Goal: Task Accomplishment & Management: Complete application form

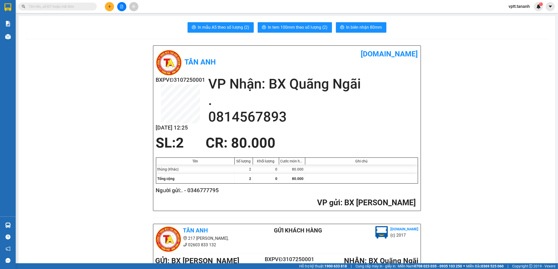
click at [58, 9] on input "text" at bounding box center [60, 7] width 62 height 6
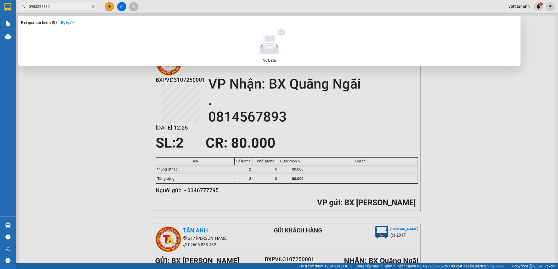
click at [84, 7] on input "0985222332" at bounding box center [60, 7] width 62 height 6
type input "0985222332"
drag, startPoint x: 115, startPoint y: 124, endPoint x: 111, endPoint y: 118, distance: 7.6
click at [114, 122] on div at bounding box center [279, 134] width 558 height 269
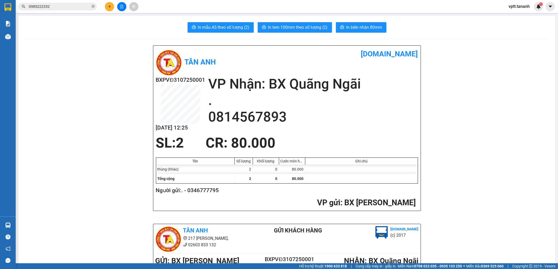
click at [65, 5] on input "0985222332" at bounding box center [60, 7] width 62 height 6
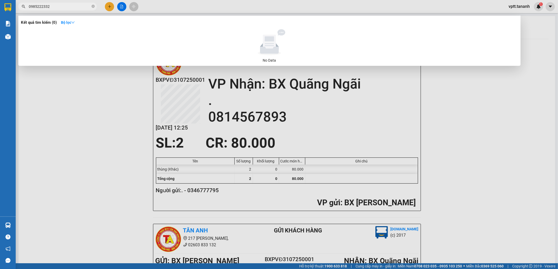
click at [54, 152] on div at bounding box center [279, 134] width 558 height 269
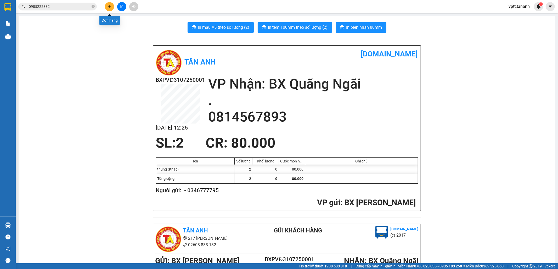
click at [108, 9] on button at bounding box center [109, 6] width 9 height 9
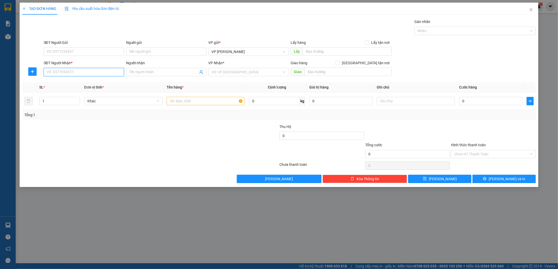
click at [104, 72] on input "SĐT Người Nhận *" at bounding box center [84, 72] width 80 height 8
drag, startPoint x: 106, startPoint y: 72, endPoint x: 20, endPoint y: 60, distance: 86.6
click at [20, 60] on div "TẠO ĐƠN HÀNG Yêu cầu xuất hóa đơn điện tử Transit Pickup Surcharge Ids Transit …" at bounding box center [279, 95] width 519 height 185
type input "444"
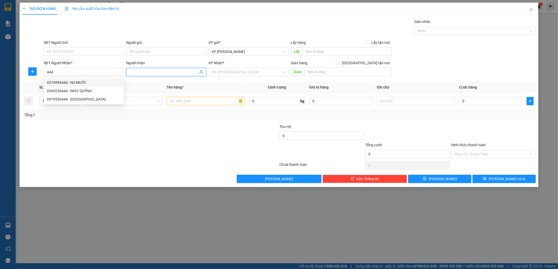
click at [164, 72] on input "Người nhận" at bounding box center [163, 72] width 69 height 6
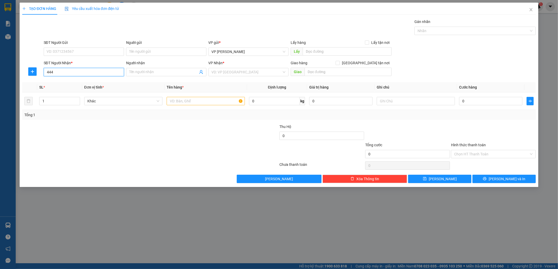
click at [61, 73] on input "444" at bounding box center [84, 72] width 80 height 8
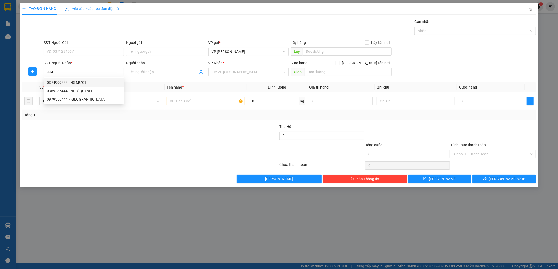
click at [530, 9] on icon "close" at bounding box center [530, 9] width 3 height 3
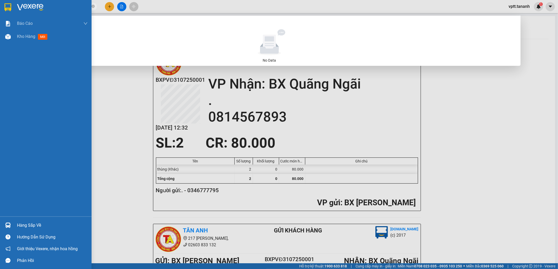
drag, startPoint x: 53, startPoint y: 8, endPoint x: 0, endPoint y: 12, distance: 53.5
click at [0, 12] on section "Kết quả tìm kiếm ( 0 ) Bộ lọc No Data 0985222332 vptt.tananh 1 Báo cáo Báo cáo …" at bounding box center [279, 134] width 558 height 269
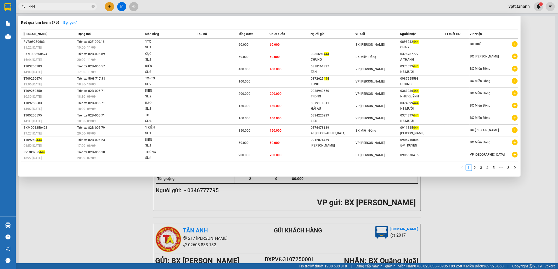
type input "444"
click at [108, 8] on div at bounding box center [279, 134] width 558 height 269
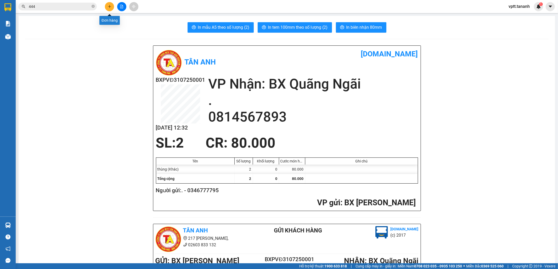
click at [108, 8] on icon "plus" at bounding box center [110, 7] width 4 height 4
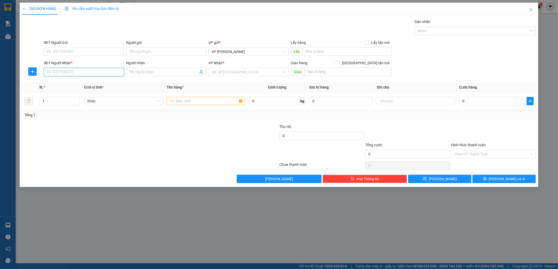
drag, startPoint x: 65, startPoint y: 71, endPoint x: 63, endPoint y: 207, distance: 136.0
click at [66, 70] on input "SĐT Người Nhận *" at bounding box center [84, 72] width 80 height 8
type input "0374587444"
click at [226, 72] on input "search" at bounding box center [247, 72] width 70 height 8
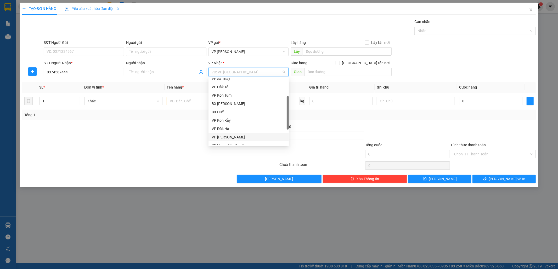
scroll to position [59, 0]
click at [230, 107] on div "VP Thành Thái" at bounding box center [249, 108] width 74 height 6
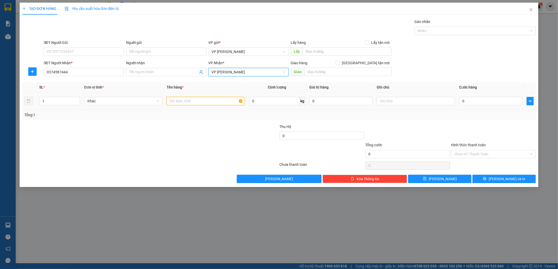
click at [182, 102] on input "text" at bounding box center [206, 101] width 78 height 8
type input "1TX CÁ"
drag, startPoint x: 476, startPoint y: 101, endPoint x: 292, endPoint y: 212, distance: 214.8
click at [476, 101] on input "0" at bounding box center [490, 101] width 63 height 8
type input "1"
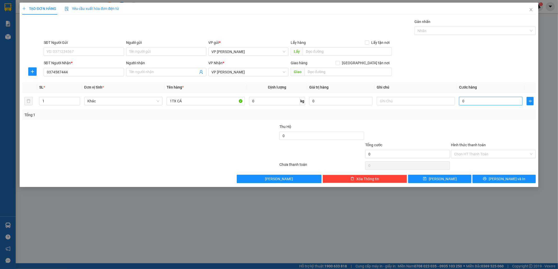
type input "1"
type input "15"
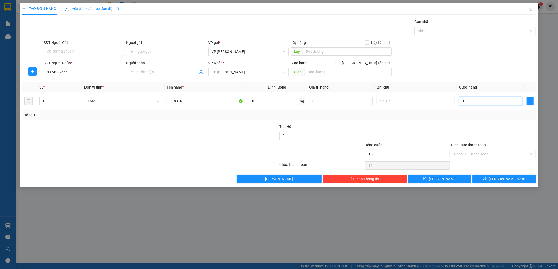
type input "150"
type input "150.000"
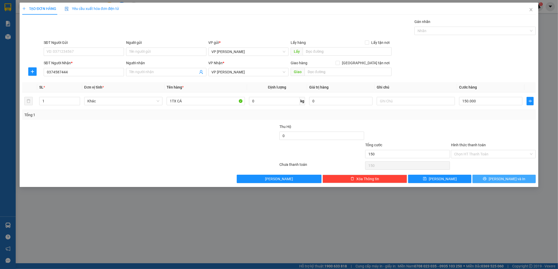
type input "150.000"
drag, startPoint x: 504, startPoint y: 179, endPoint x: 509, endPoint y: 187, distance: 10.1
click at [504, 180] on span "[PERSON_NAME] và In" at bounding box center [506, 179] width 37 height 6
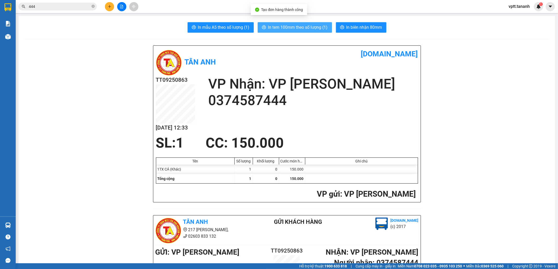
click at [303, 28] on span "In tem 100mm theo số lượng (1)" at bounding box center [298, 27] width 60 height 7
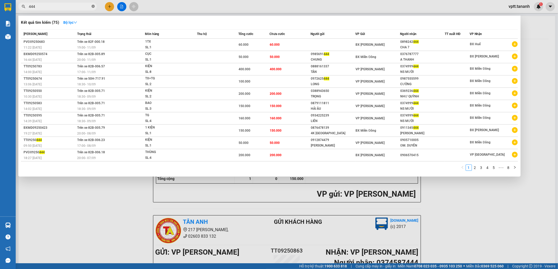
click at [93, 7] on icon "close-circle" at bounding box center [93, 6] width 3 height 3
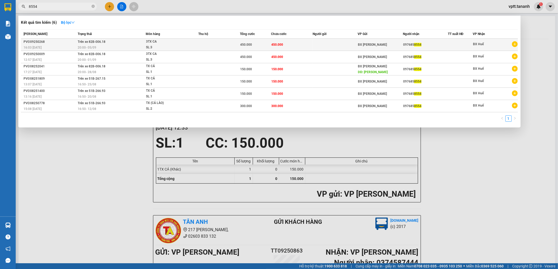
type input "8554"
click at [194, 46] on span "3TX CA SL: 3" at bounding box center [172, 44] width 52 height 11
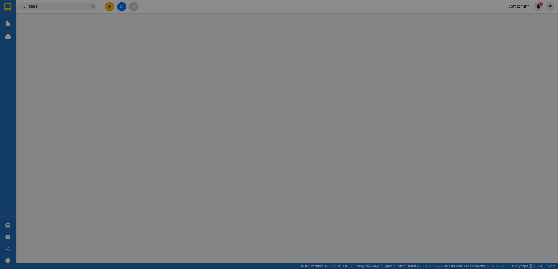
type input "0976858554"
type input "450.000"
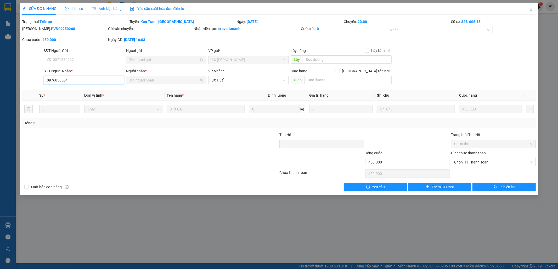
drag, startPoint x: 74, startPoint y: 79, endPoint x: 0, endPoint y: 79, distance: 73.7
click at [0, 79] on div "SỬA ĐƠN HÀNG Lịch sử Ảnh kiện hàng Yêu cầu xuất hóa đơn điện tử Total Paid Fee …" at bounding box center [279, 134] width 558 height 269
click at [206, 204] on div "SỬA ĐƠN HÀNG Lịch sử Ảnh kiện hàng Yêu cầu xuất hóa đơn điện tử Total Paid Fee …" at bounding box center [279, 134] width 558 height 269
click at [202, 204] on div "SỬA ĐƠN HÀNG Lịch sử Ảnh kiện hàng Yêu cầu xuất hóa đơn điện tử Total Paid Fee …" at bounding box center [279, 134] width 558 height 269
click at [532, 7] on span "Close" at bounding box center [530, 10] width 15 height 15
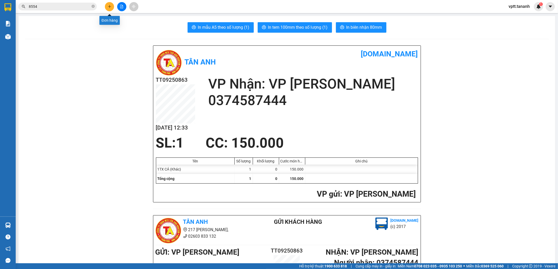
click at [108, 7] on icon "plus" at bounding box center [110, 7] width 4 height 4
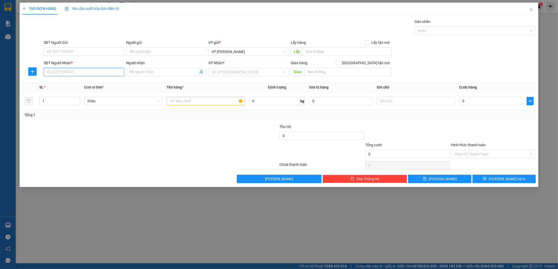
click at [63, 70] on input "SĐT Người Nhận *" at bounding box center [84, 72] width 80 height 8
paste input "0976858554"
type input "0976858554"
click at [219, 73] on input "search" at bounding box center [247, 72] width 70 height 8
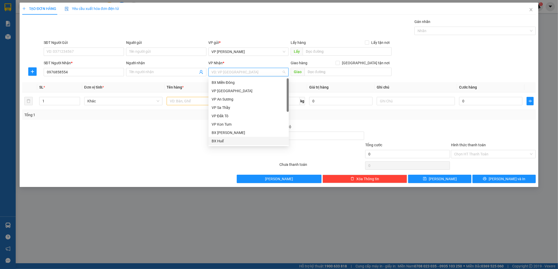
click at [223, 144] on div "BX Huế" at bounding box center [249, 141] width 74 height 6
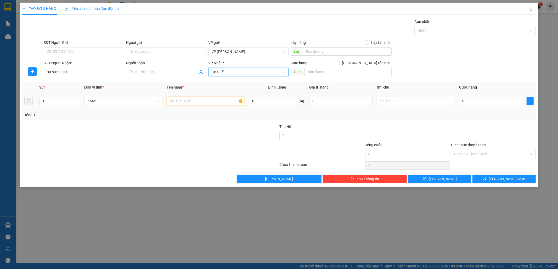
drag, startPoint x: 179, startPoint y: 101, endPoint x: 172, endPoint y: 102, distance: 7.4
click at [179, 101] on input "text" at bounding box center [206, 101] width 78 height 8
type input "1TX CÁ"
click at [467, 102] on input "0" at bounding box center [490, 101] width 63 height 8
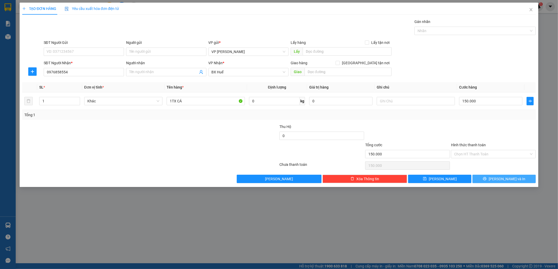
click at [486, 180] on icon "printer" at bounding box center [484, 178] width 3 height 3
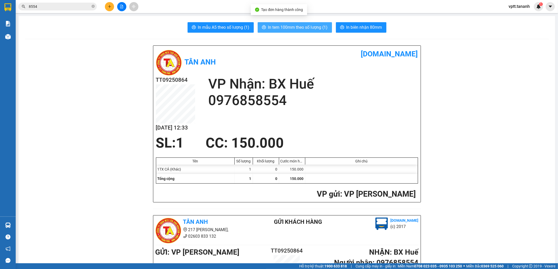
click at [295, 30] on span "In tem 100mm theo số lượng (1)" at bounding box center [298, 27] width 60 height 7
click at [309, 28] on span "In tem 100mm theo số lượng (1)" at bounding box center [298, 27] width 60 height 7
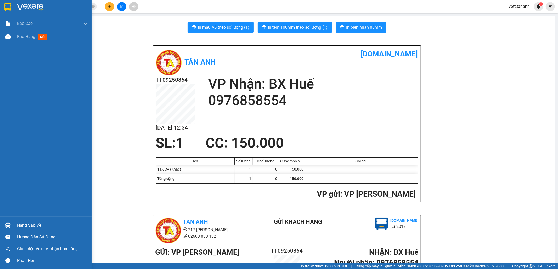
click at [10, 8] on img at bounding box center [7, 7] width 7 height 8
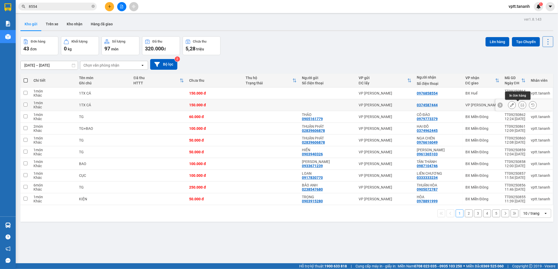
click at [518, 103] on button at bounding box center [521, 105] width 7 height 9
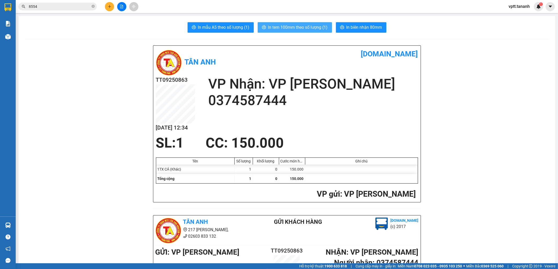
click at [287, 25] on span "In tem 100mm theo số lượng (1)" at bounding box center [298, 27] width 60 height 7
drag, startPoint x: 516, startPoint y: 3, endPoint x: 518, endPoint y: 9, distance: 6.2
click at [516, 4] on span "vptt.tananh" at bounding box center [519, 6] width 30 height 7
drag, startPoint x: 517, startPoint y: 13, endPoint x: 518, endPoint y: 16, distance: 3.6
click at [517, 13] on li "Đăng xuất" at bounding box center [520, 16] width 33 height 8
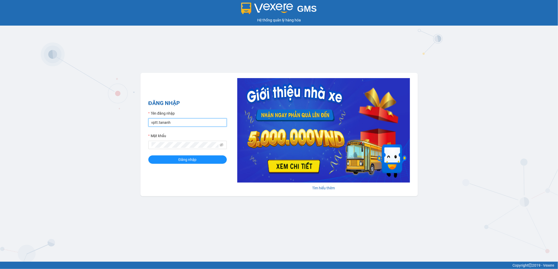
click at [172, 124] on input "vptt.tananh" at bounding box center [187, 122] width 78 height 8
type input "bxpvd.tananh"
click at [174, 159] on button "Đăng nhập" at bounding box center [187, 160] width 78 height 8
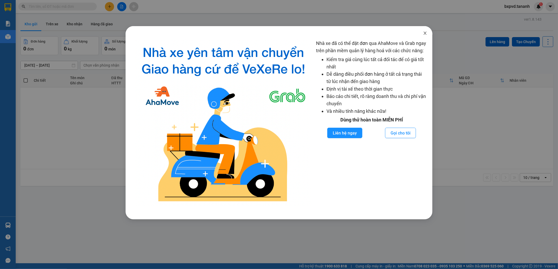
click at [424, 34] on icon "close" at bounding box center [424, 33] width 3 height 3
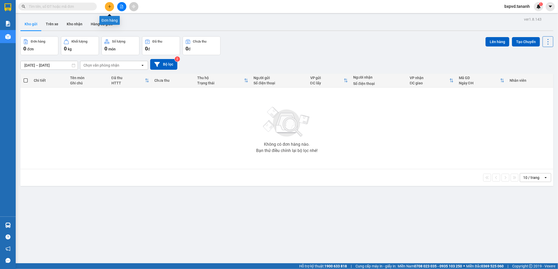
click at [108, 7] on icon "plus" at bounding box center [110, 7] width 4 height 4
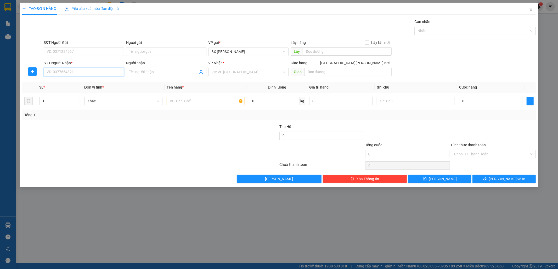
click at [58, 74] on input "SĐT Người Nhận *" at bounding box center [84, 72] width 80 height 8
type input "0848880088"
click at [218, 72] on input "search" at bounding box center [247, 72] width 70 height 8
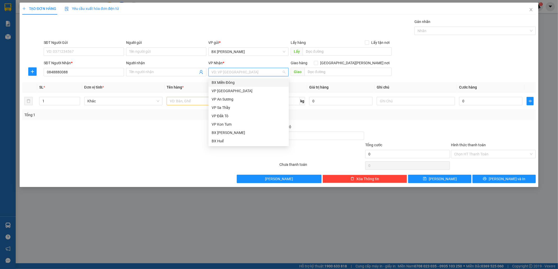
click at [224, 83] on div "BX Miền Đông" at bounding box center [249, 83] width 74 height 6
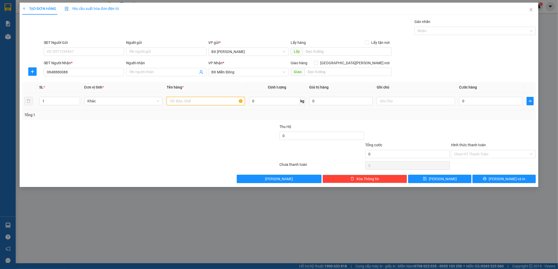
click at [186, 102] on input "text" at bounding box center [206, 101] width 78 height 8
type input "1TG"
click at [481, 105] on input "0" at bounding box center [490, 101] width 63 height 8
type input "4"
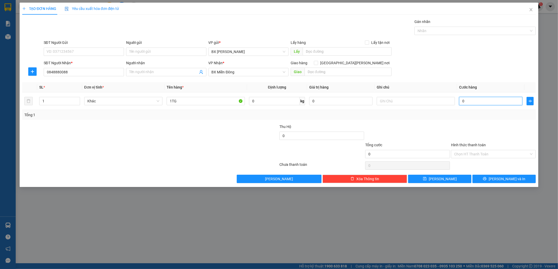
type input "4"
type input "40"
type input "40.000"
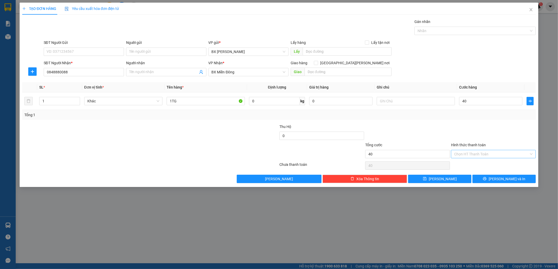
type input "40.000"
click at [477, 154] on input "Hình thức thanh toán" at bounding box center [491, 154] width 75 height 8
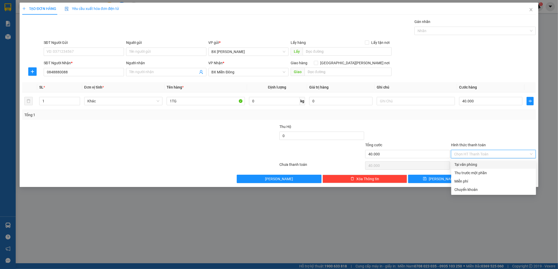
click at [479, 164] on div "Tại văn phòng" at bounding box center [493, 165] width 78 height 6
type input "0"
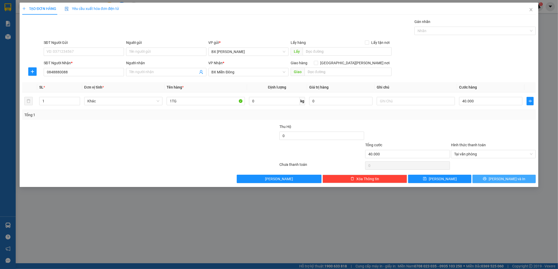
click at [488, 178] on button "[PERSON_NAME] và In" at bounding box center [503, 179] width 63 height 8
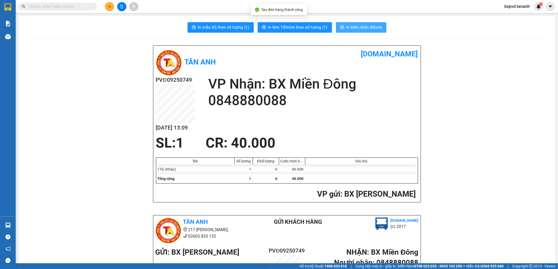
click at [356, 30] on span "In biên nhận 80mm" at bounding box center [364, 27] width 36 height 7
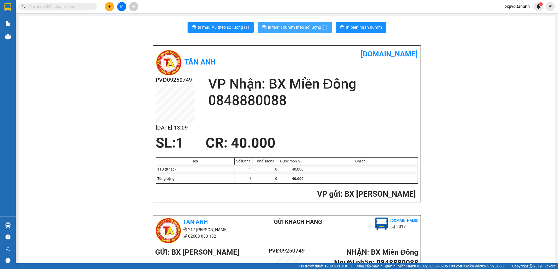
click at [320, 30] on span "In tem 100mm theo số lượng (1)" at bounding box center [298, 27] width 60 height 7
